Goal: Find specific page/section: Find specific page/section

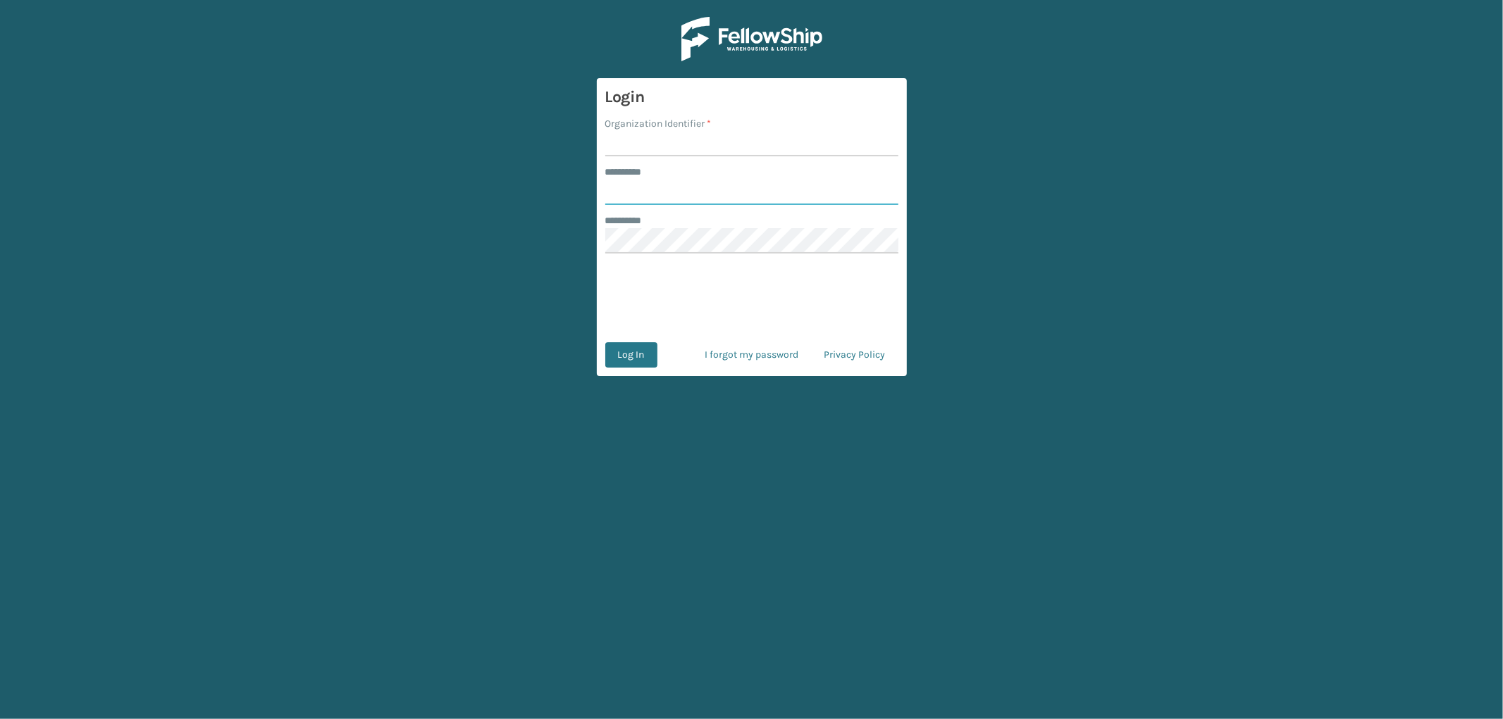
type input "*********"
click at [650, 138] on input "Organization Identifier *" at bounding box center [751, 143] width 293 height 25
type input "OAK"
click at [635, 347] on button "Log In" at bounding box center [631, 354] width 52 height 25
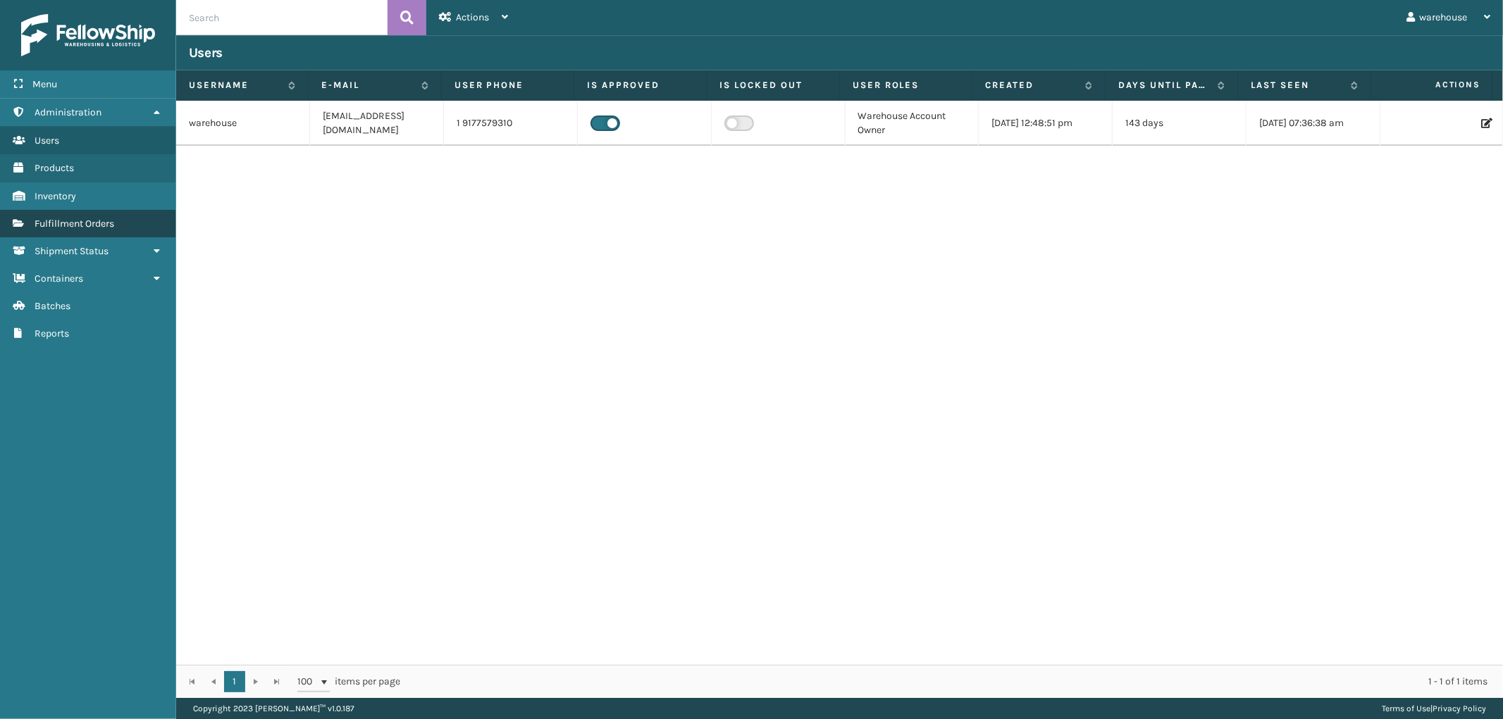
click at [61, 223] on span "Fulfillment Orders" at bounding box center [75, 224] width 80 height 12
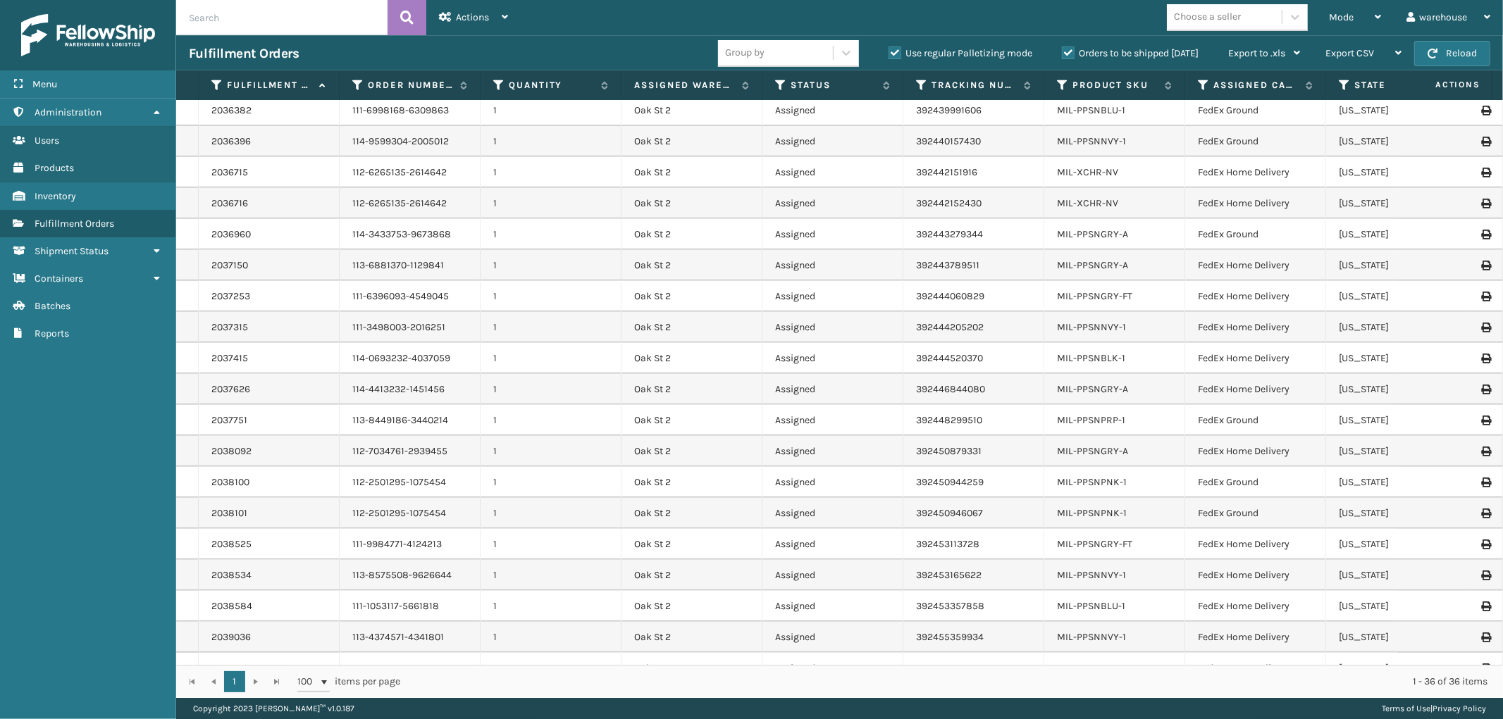
scroll to position [562, 0]
